Goal: Find specific page/section

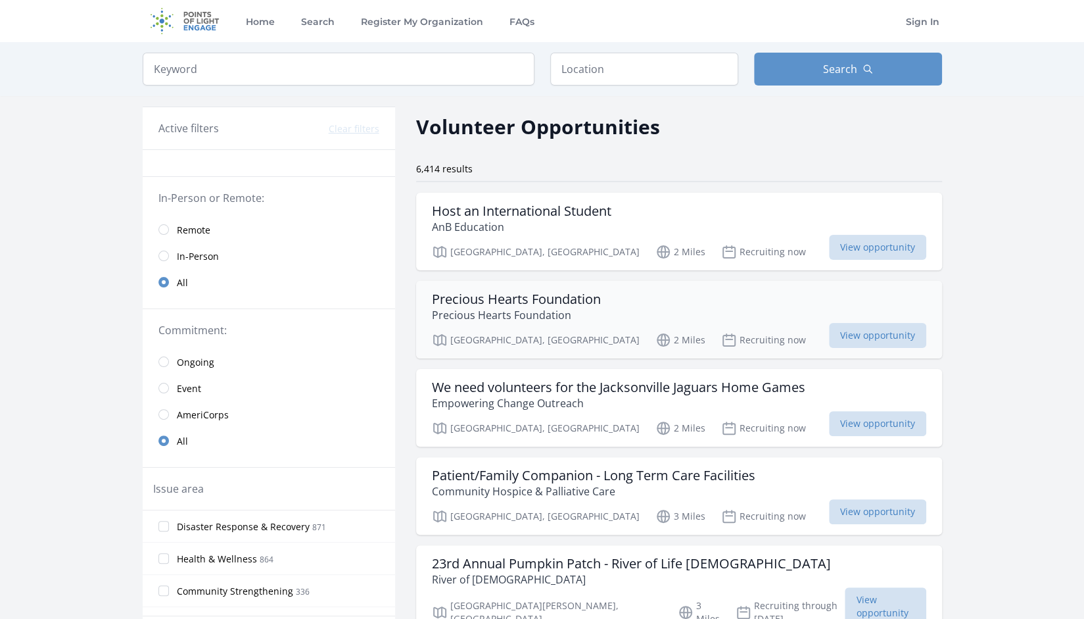
click at [550, 303] on h3 "Precious Hearts Foundation" at bounding box center [516, 299] width 169 height 16
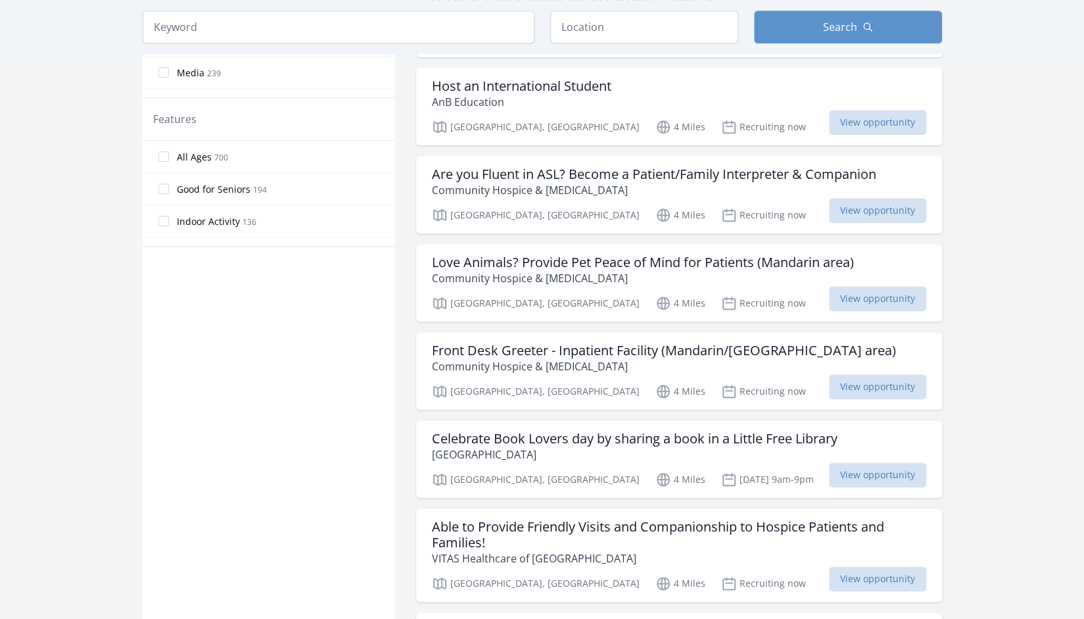
scroll to position [684, 0]
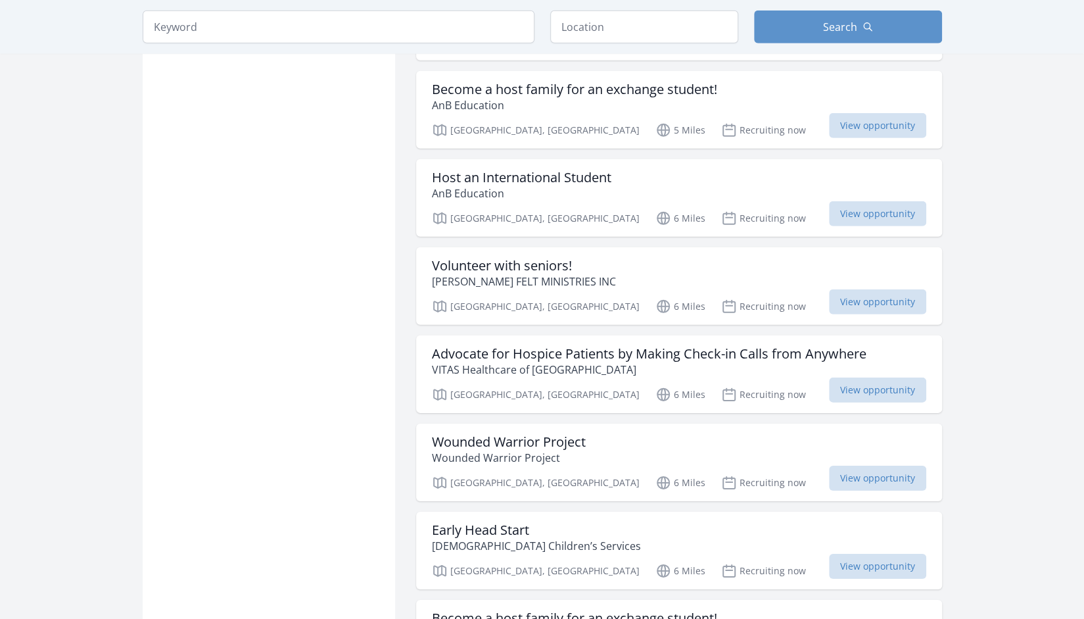
scroll to position [2451, 0]
